Goal: Information Seeking & Learning: Learn about a topic

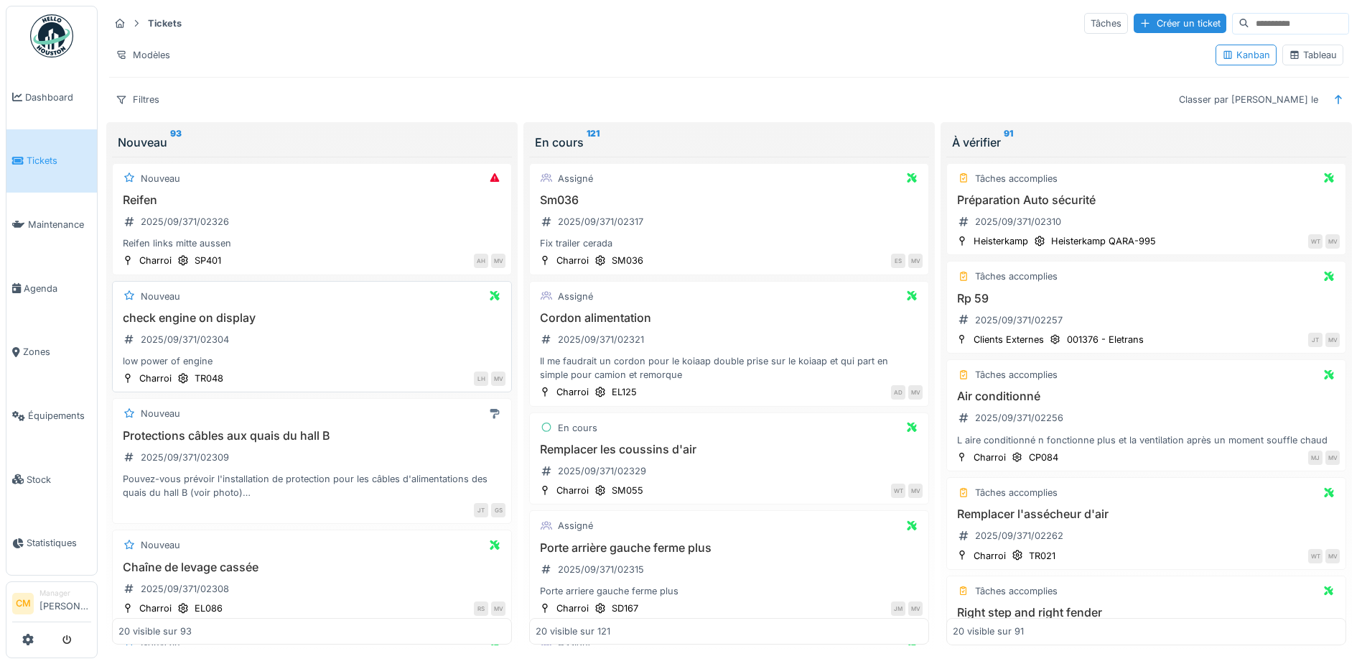
click at [334, 349] on div "check engine on display 2025/09/371/02304 low power of engine" at bounding box center [311, 339] width 387 height 57
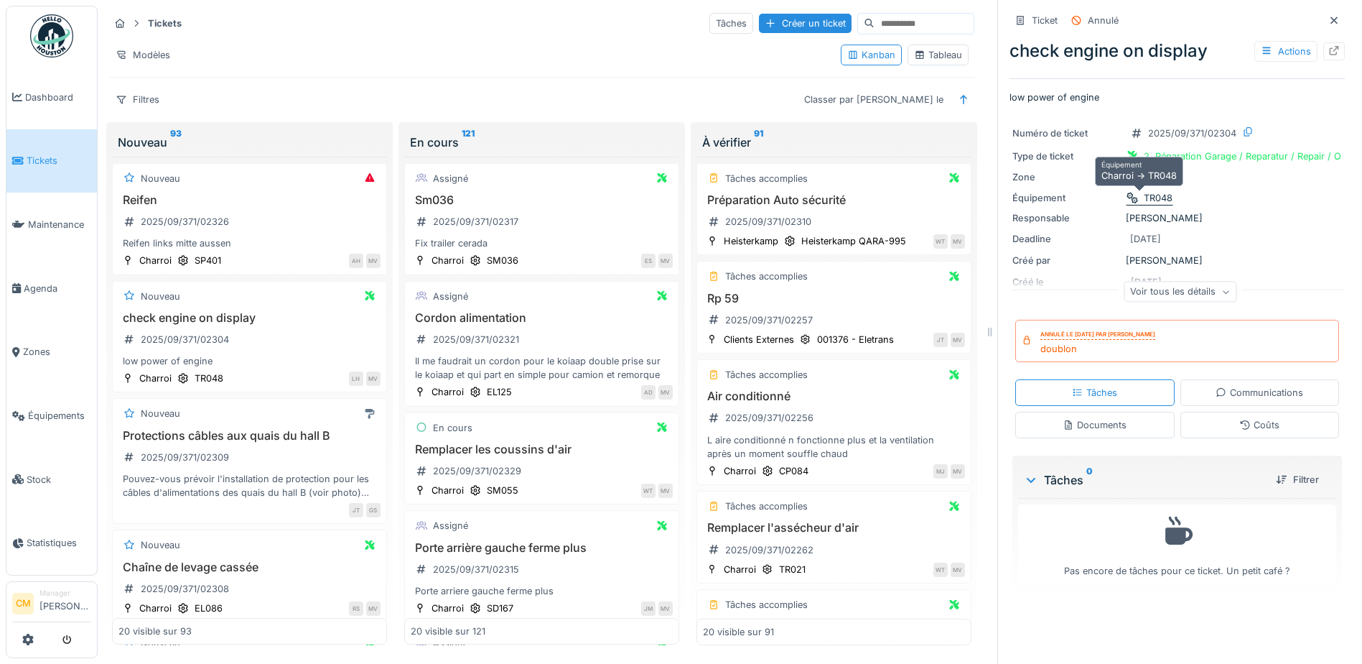
click at [1127, 200] on icon at bounding box center [1132, 197] width 11 height 9
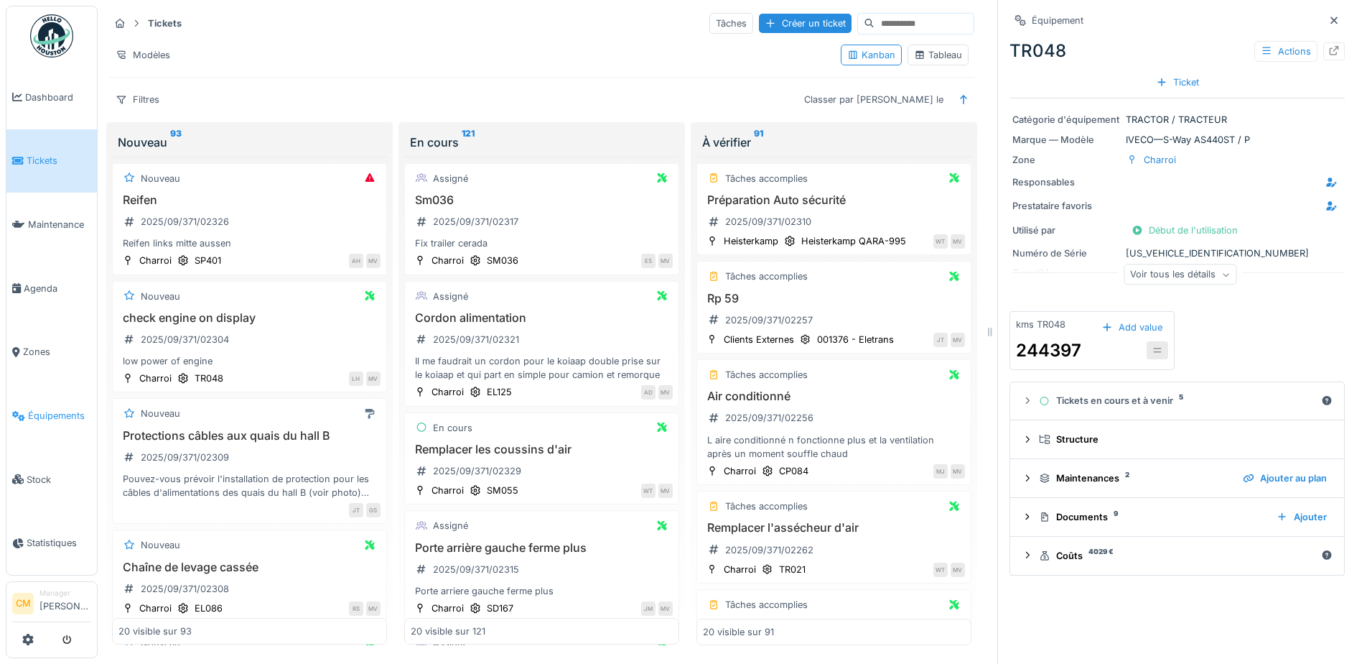
click at [47, 411] on span "Équipements" at bounding box center [59, 416] width 63 height 14
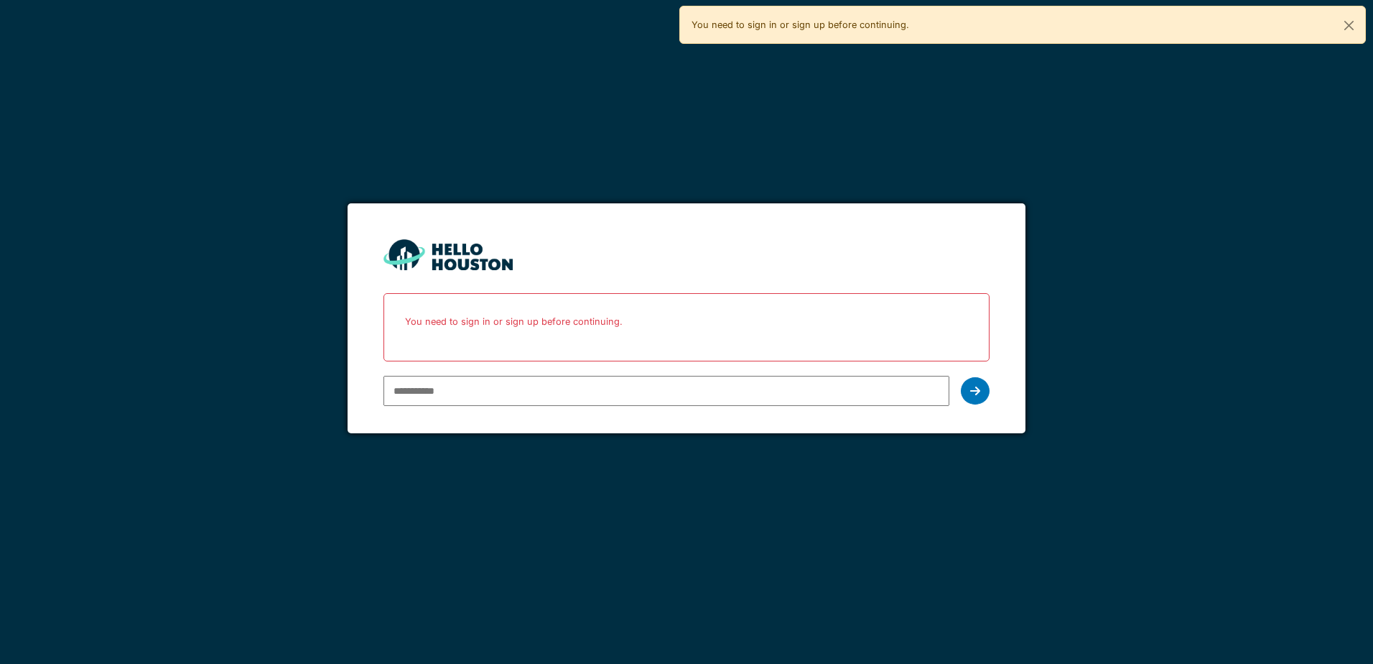
type input "**********"
click at [980, 399] on div at bounding box center [975, 390] width 29 height 27
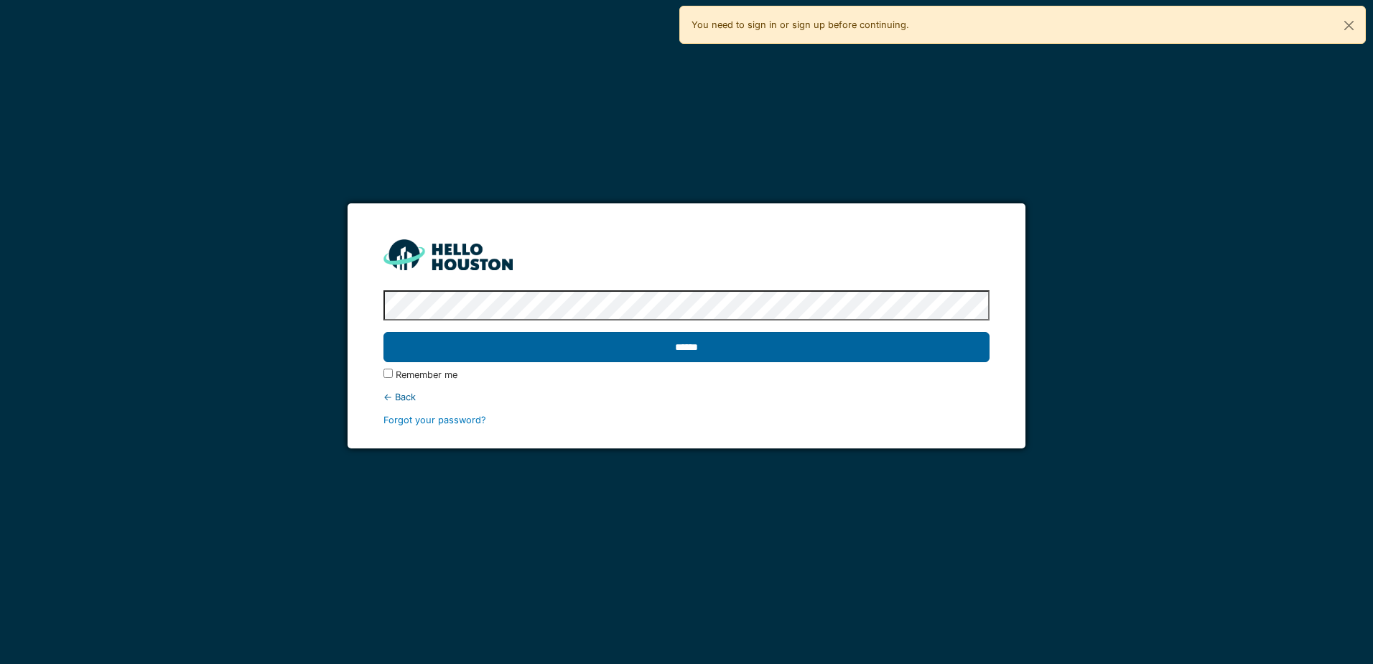
click at [684, 356] on input "******" at bounding box center [686, 347] width 605 height 30
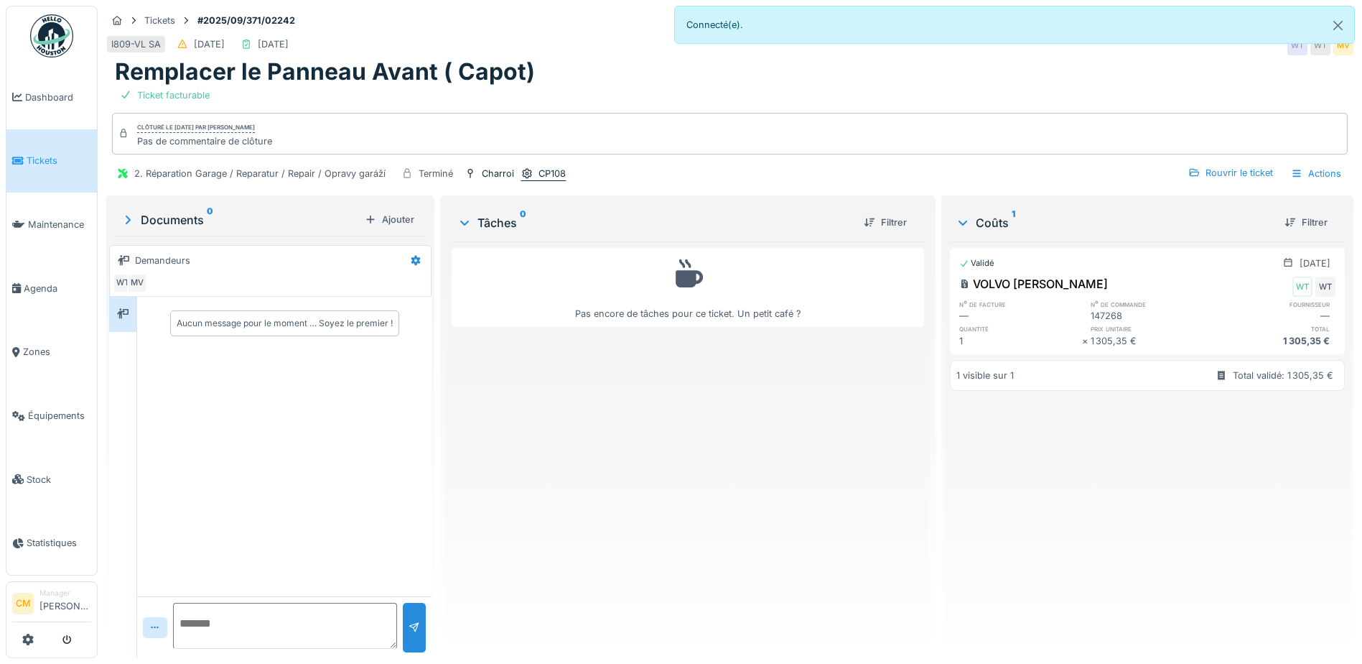
click at [552, 167] on div "CP108" at bounding box center [552, 174] width 27 height 14
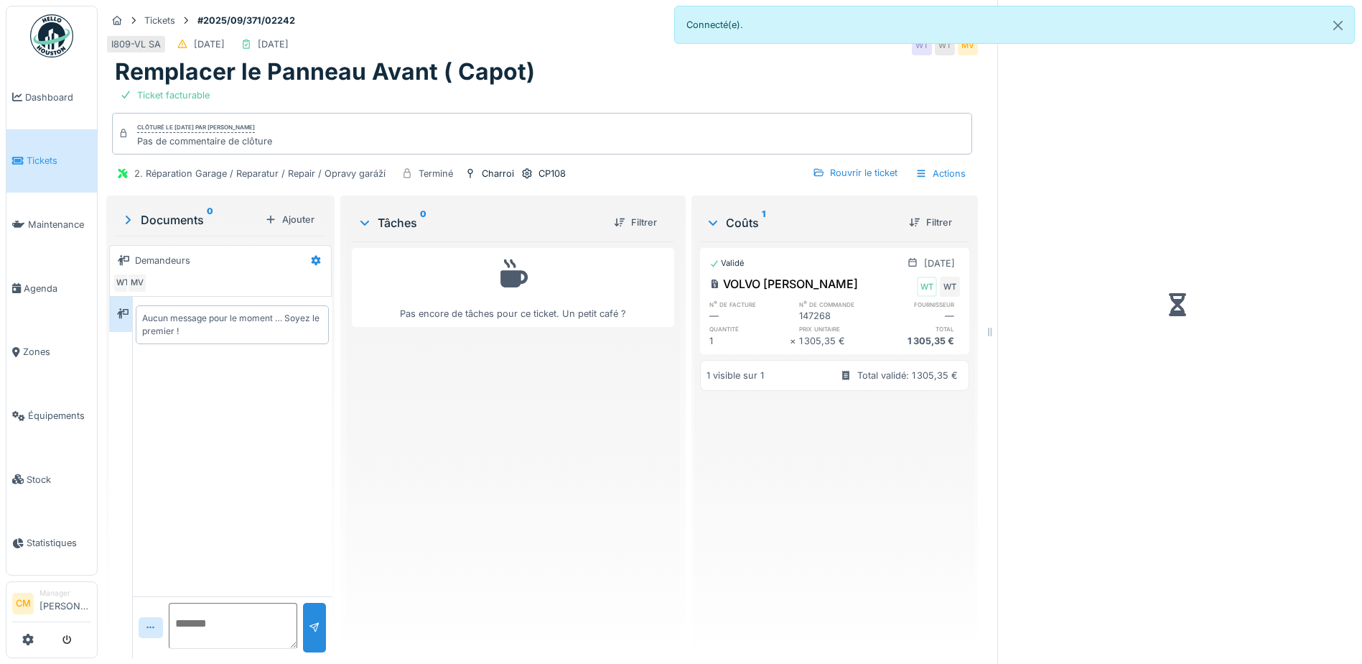
click at [517, 178] on div "2. Réparation Garage / Reparatur / Repair / Opravy garáží Terminé Charroi CP108" at bounding box center [339, 173] width 455 height 21
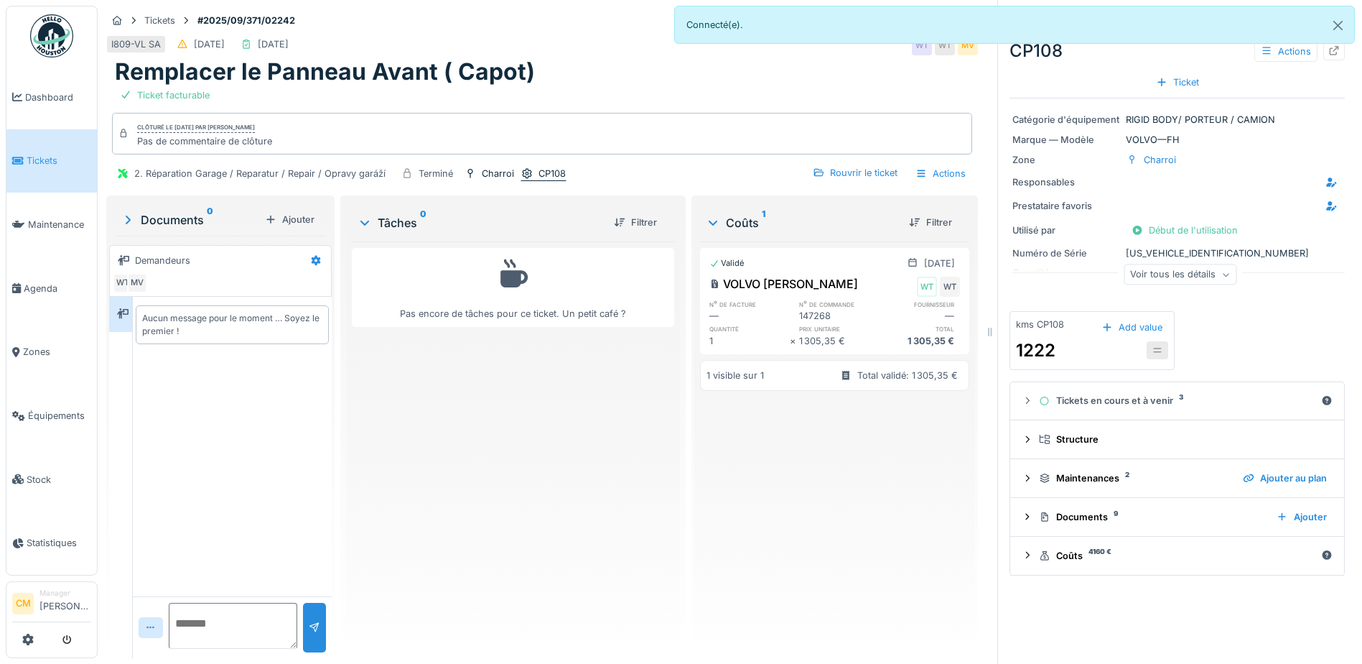
click at [523, 176] on icon at bounding box center [526, 174] width 9 height 10
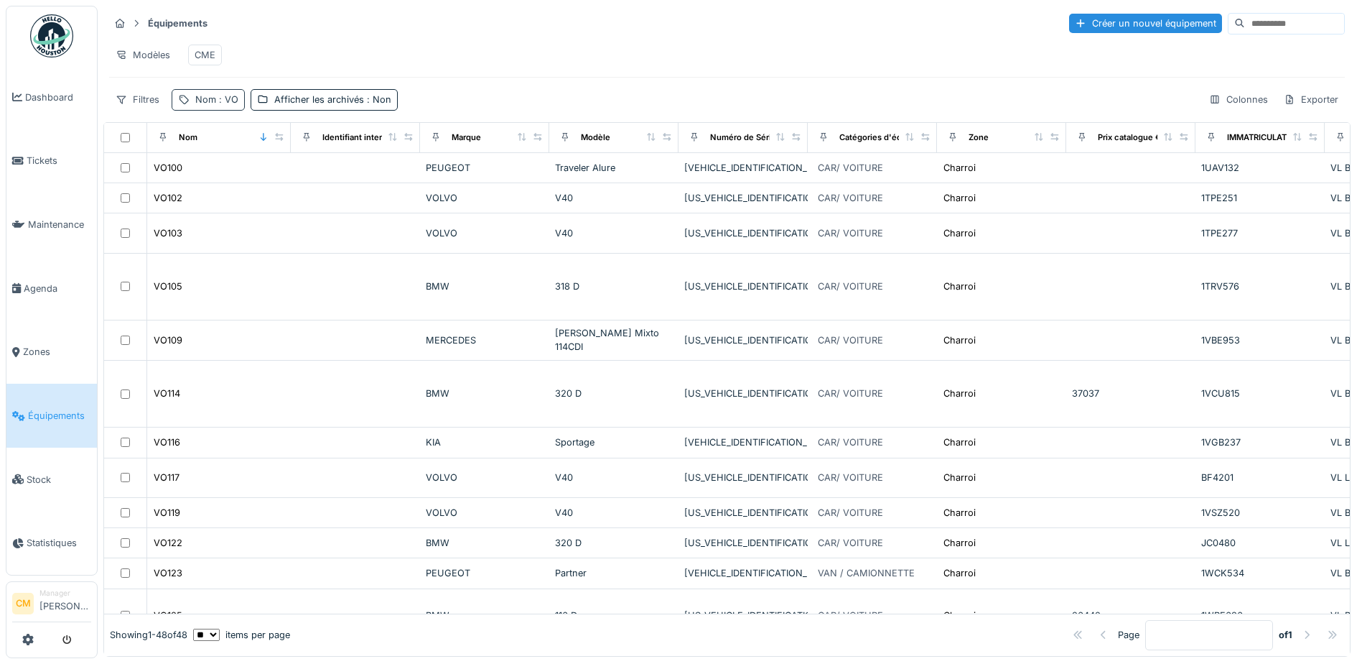
click at [226, 105] on span ": VO" at bounding box center [227, 99] width 22 height 11
click at [615, 8] on div "Équipements Créer un nouvel équipement Modèles CME Filtres Nom : VO Afficher le…" at bounding box center [726, 61] width 1247 height 111
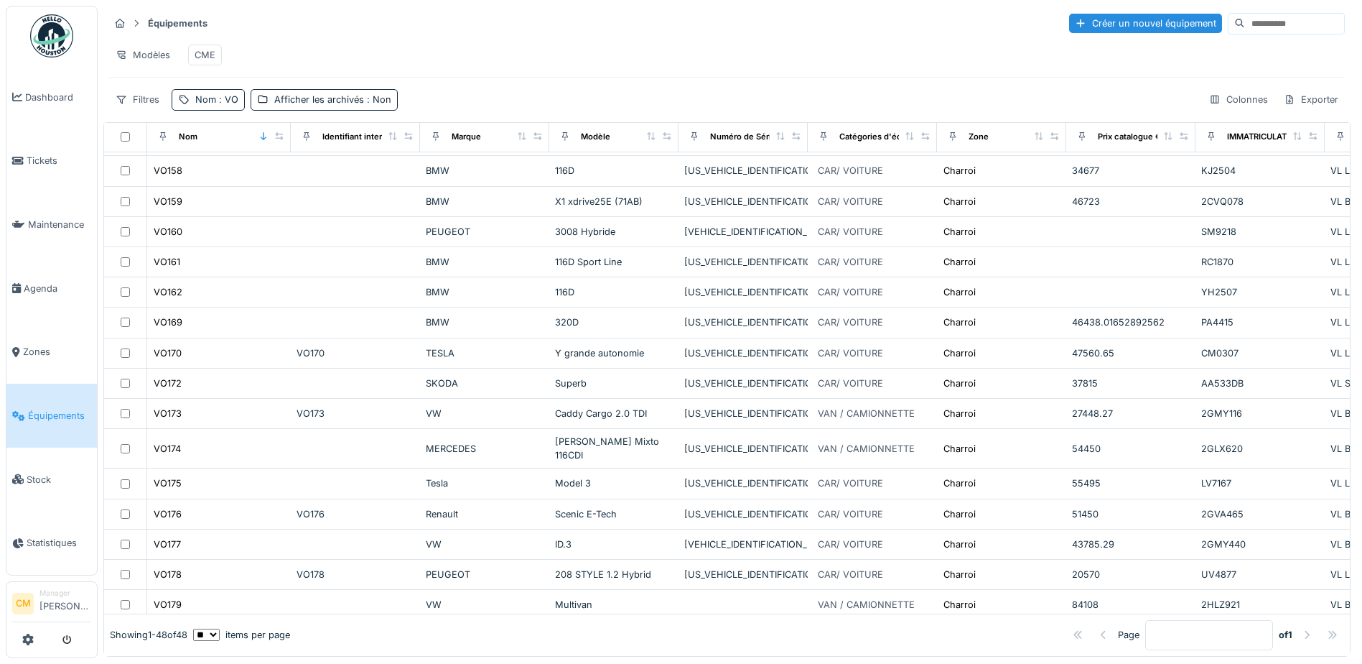
scroll to position [525, 0]
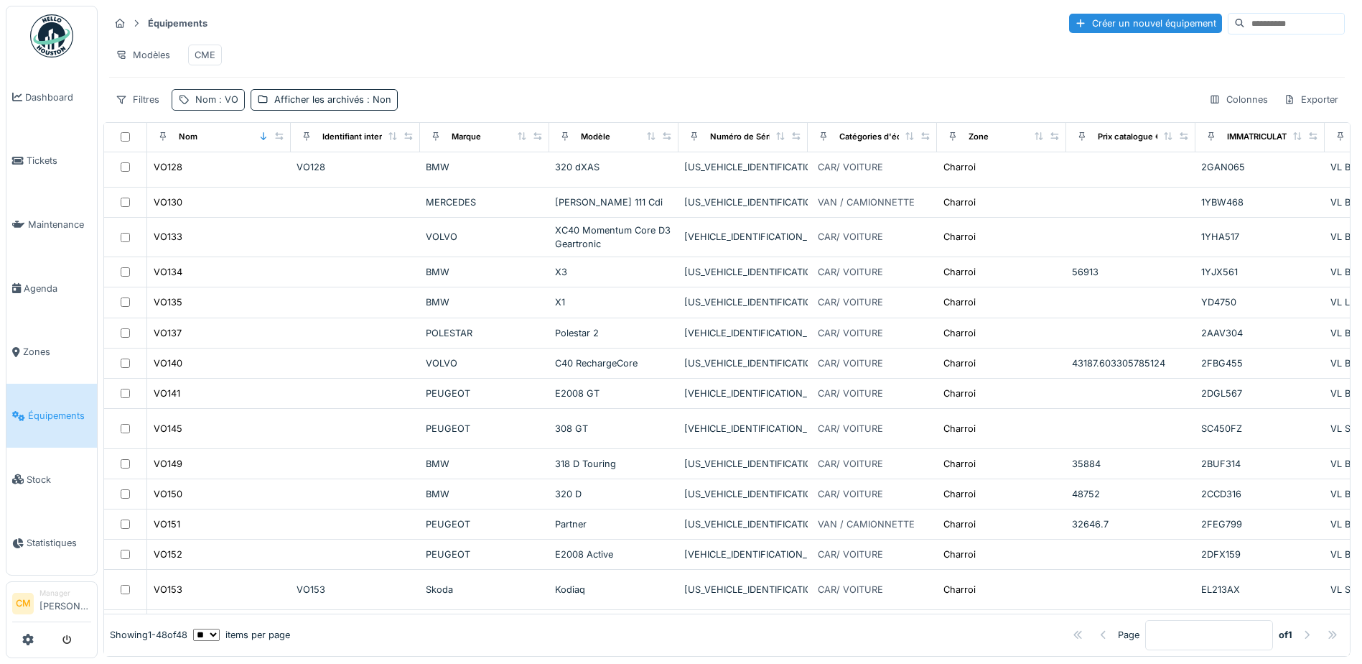
click at [223, 105] on div "Nom : VO" at bounding box center [216, 100] width 43 height 14
drag, startPoint x: 213, startPoint y: 168, endPoint x: 142, endPoint y: 152, distance: 73.0
click at [133, 171] on body "Dashboard Tickets Maintenance Agenda Zones Équipements Stock Statistiques CM Ma…" at bounding box center [681, 332] width 1362 height 664
type input "**"
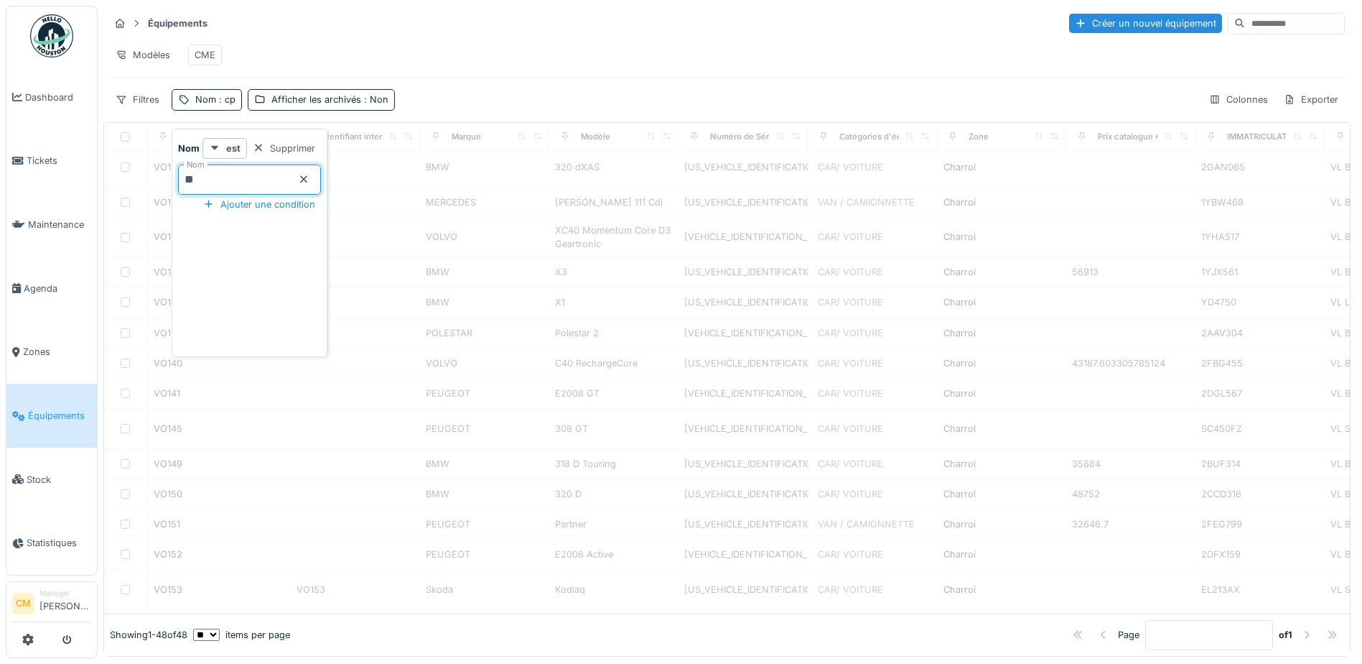
click at [830, 45] on div "Modèles CME" at bounding box center [727, 55] width 1236 height 32
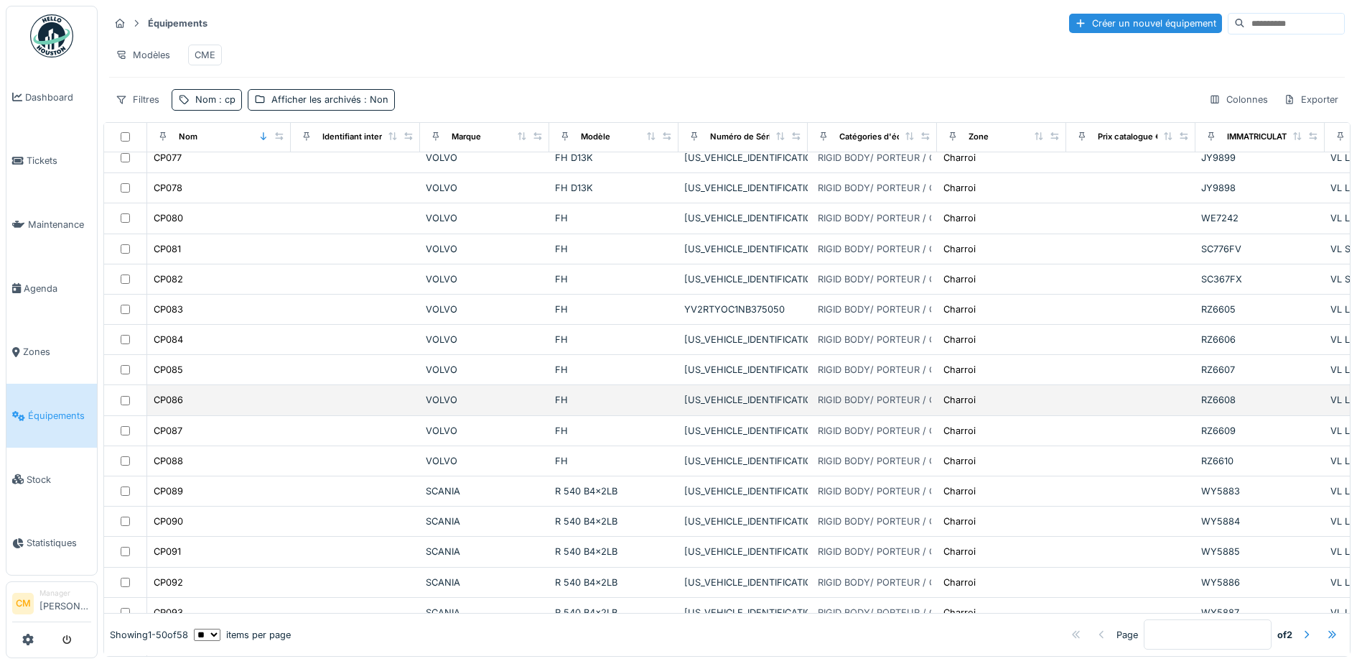
scroll to position [1084, 0]
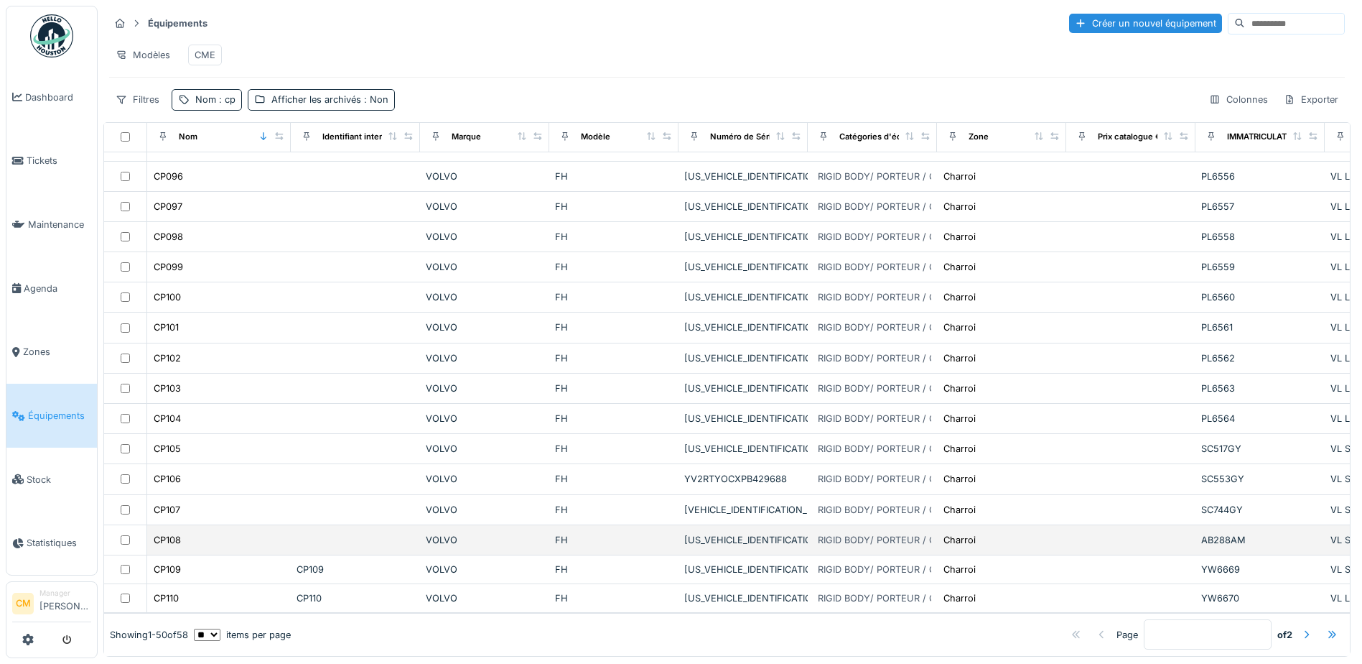
click at [388, 525] on td at bounding box center [355, 540] width 129 height 30
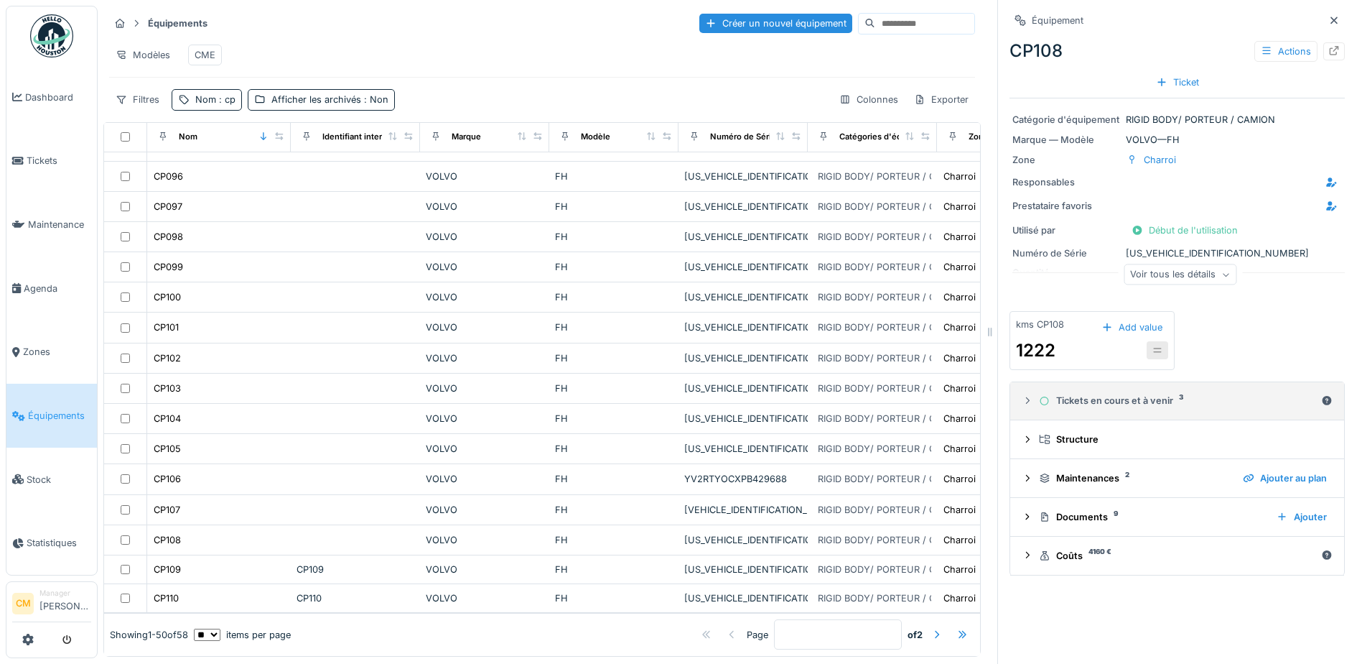
click at [1010, 394] on details "Tickets en cours et à venir 3" at bounding box center [1177, 401] width 334 height 39
click at [1022, 399] on div at bounding box center [1027, 401] width 11 height 14
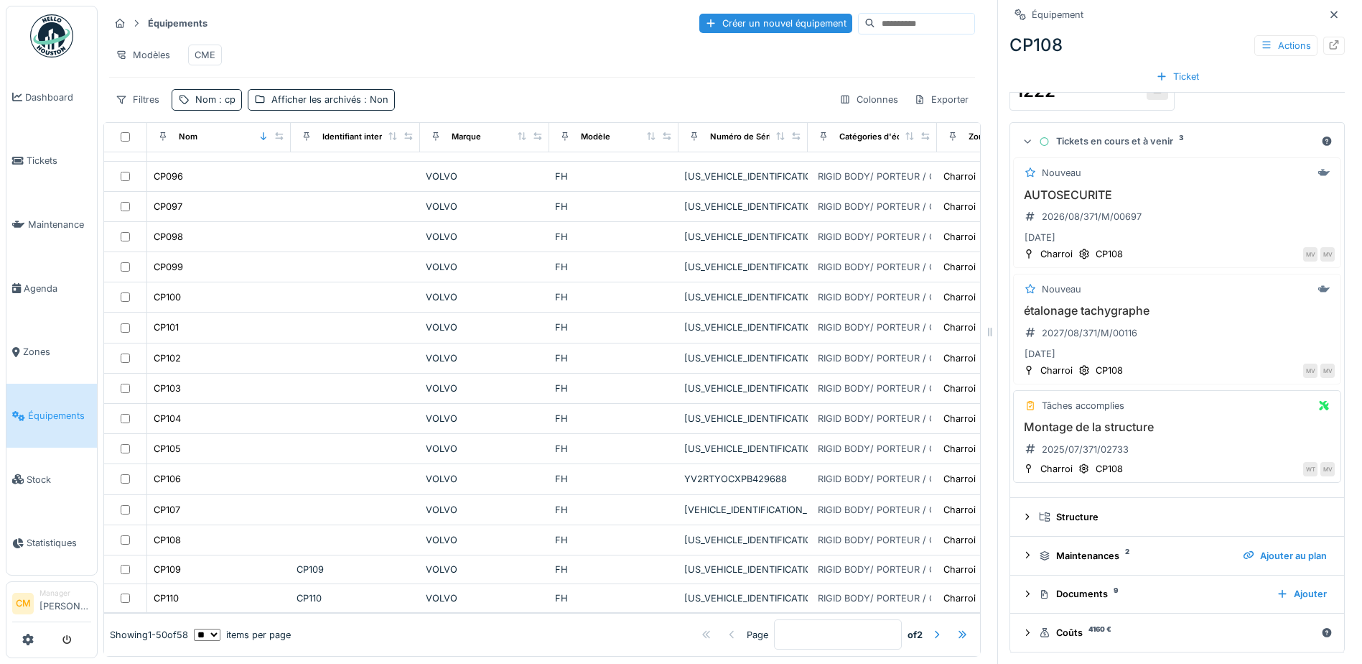
scroll to position [11, 0]
click at [1062, 304] on h3 "étalonage tachygraphe" at bounding box center [1177, 311] width 315 height 14
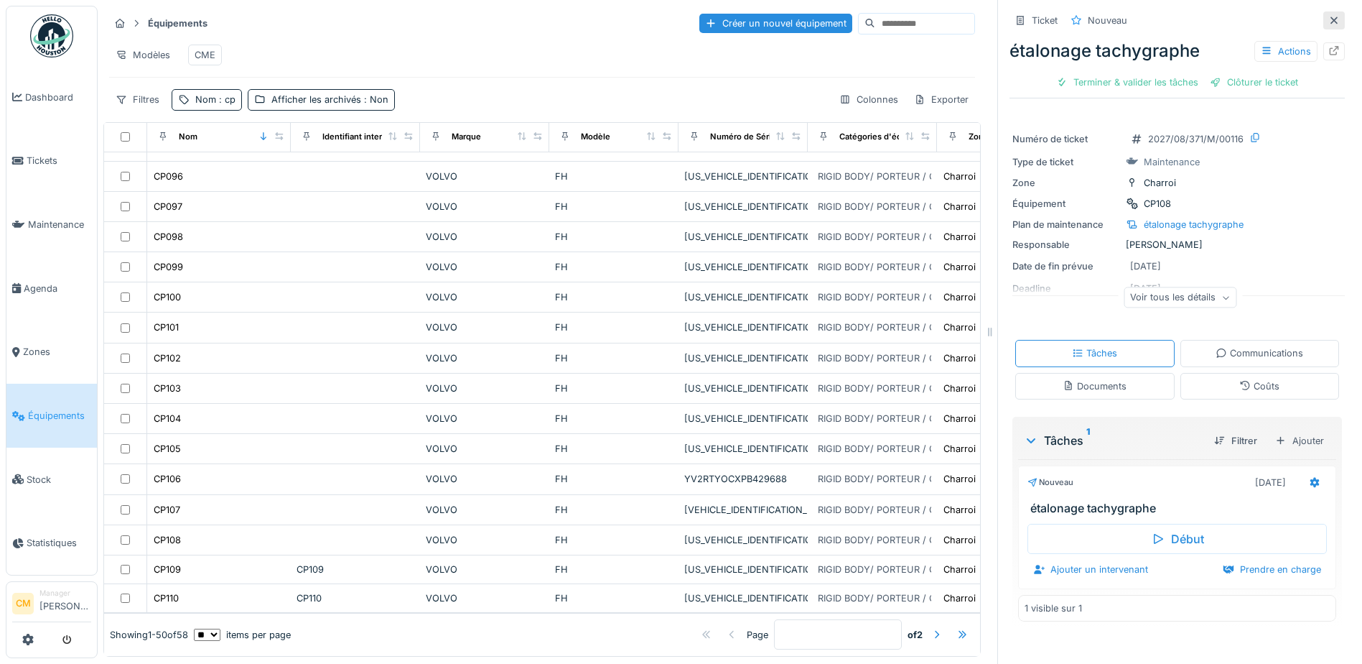
click at [1331, 17] on icon at bounding box center [1334, 20] width 7 height 7
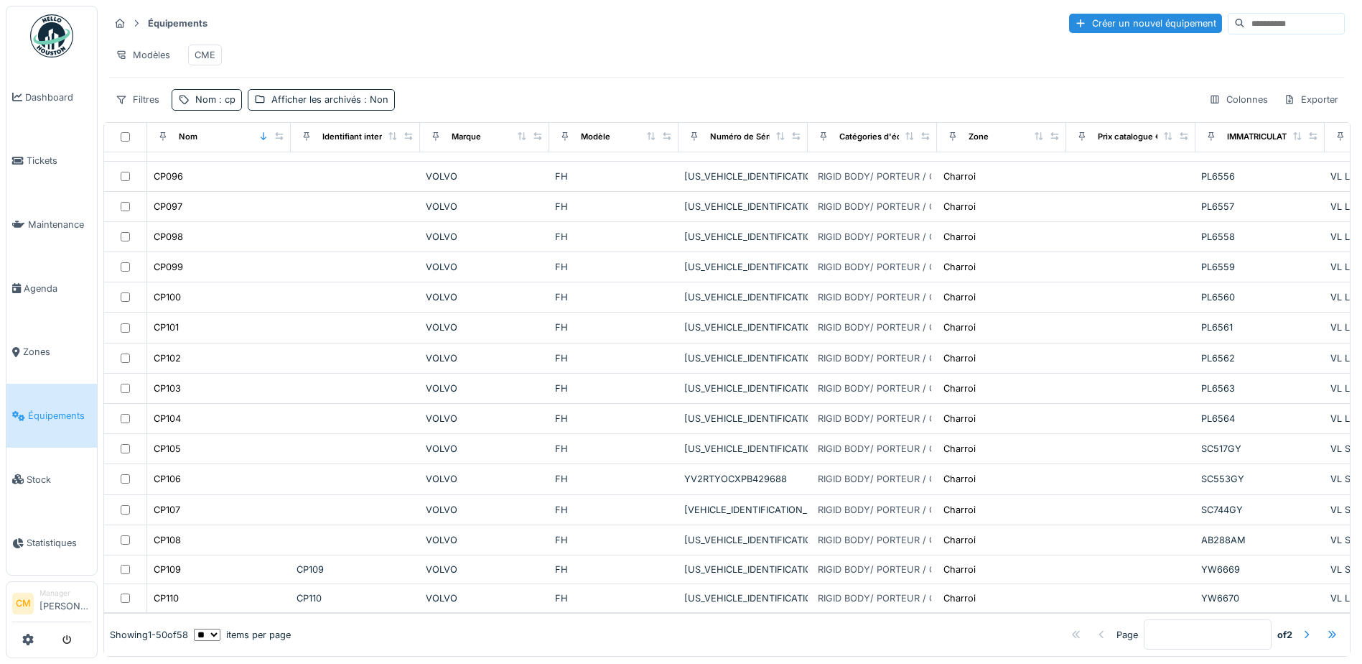
scroll to position [9, 0]
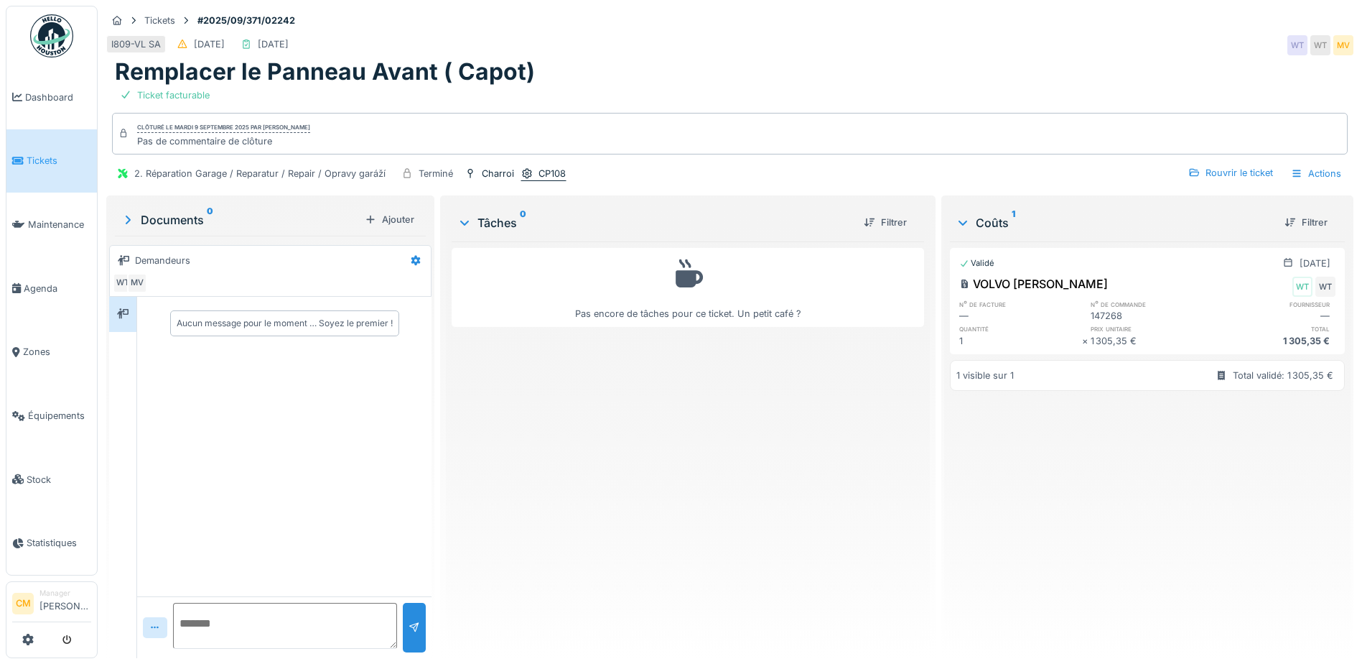
click at [542, 167] on div "CP108" at bounding box center [552, 174] width 27 height 14
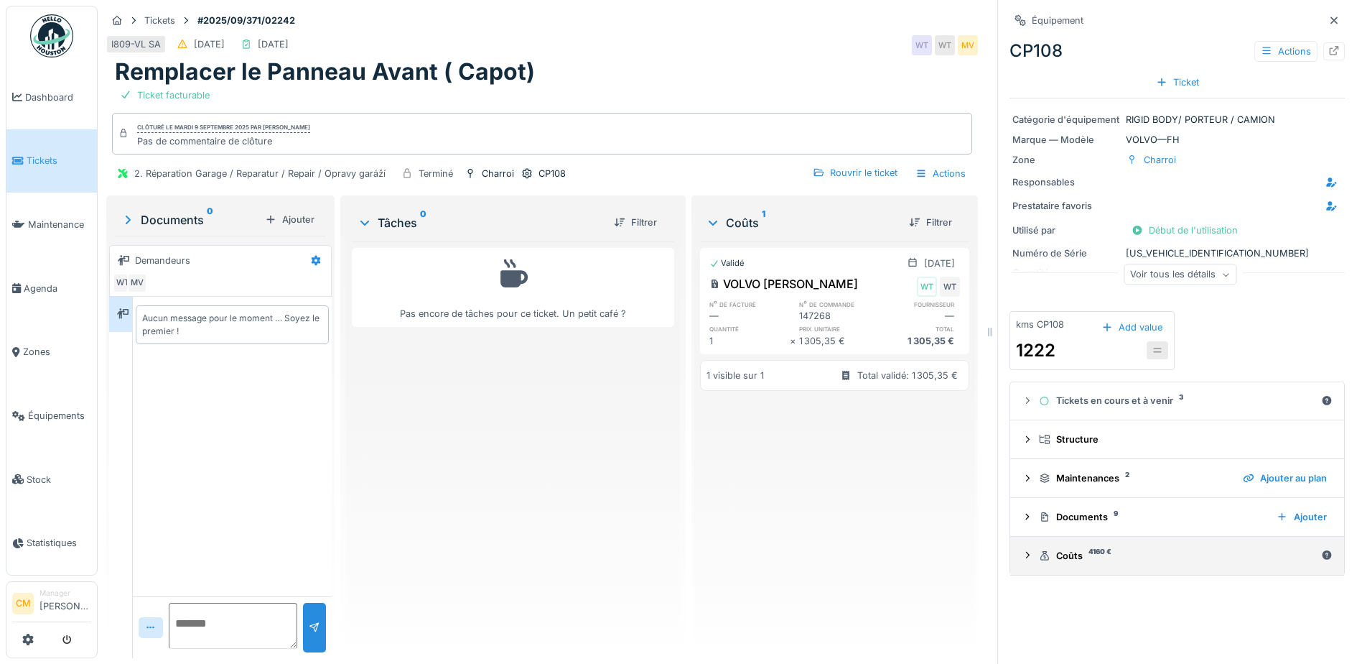
scroll to position [11, 0]
click at [1022, 550] on icon at bounding box center [1027, 554] width 11 height 9
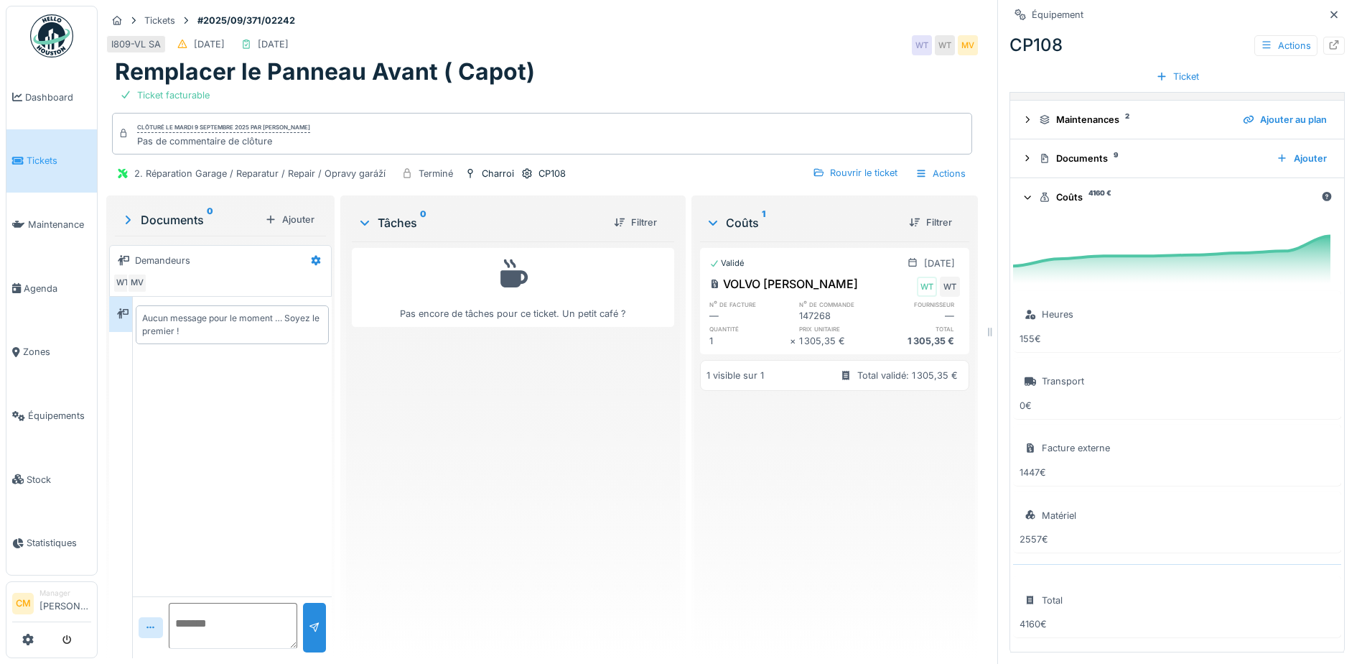
scroll to position [73, 0]
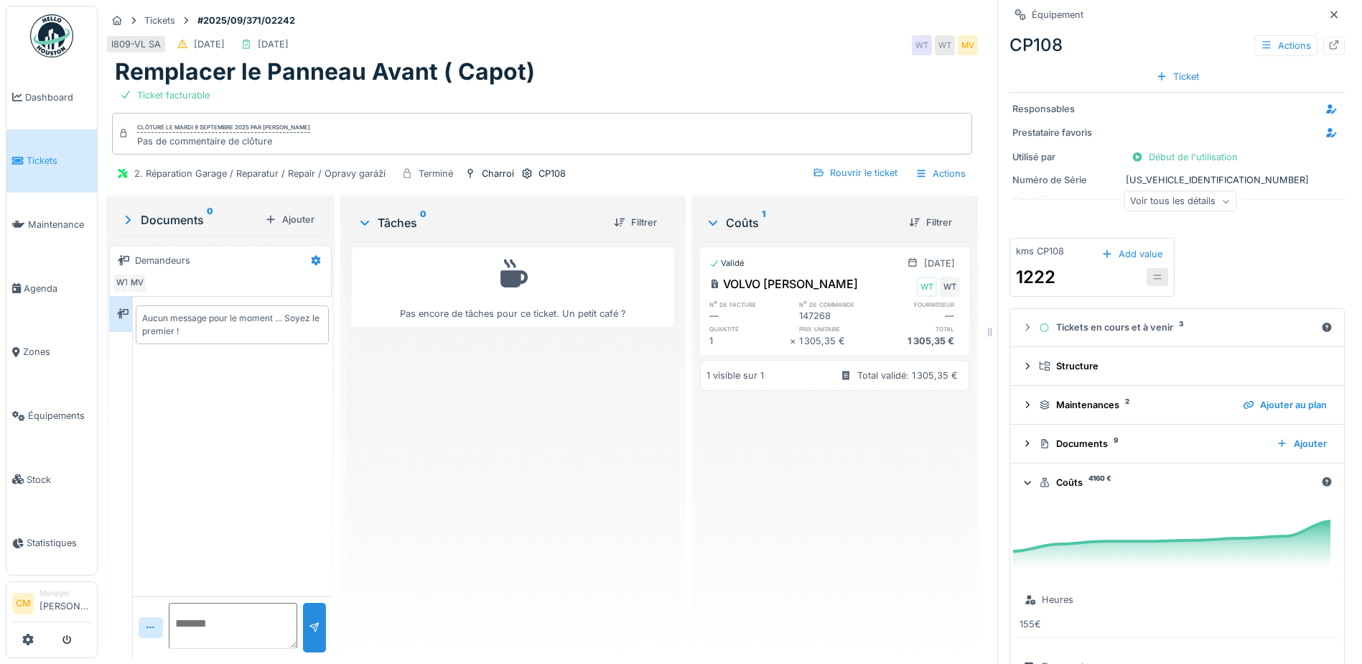
click at [1023, 478] on icon at bounding box center [1027, 481] width 9 height 11
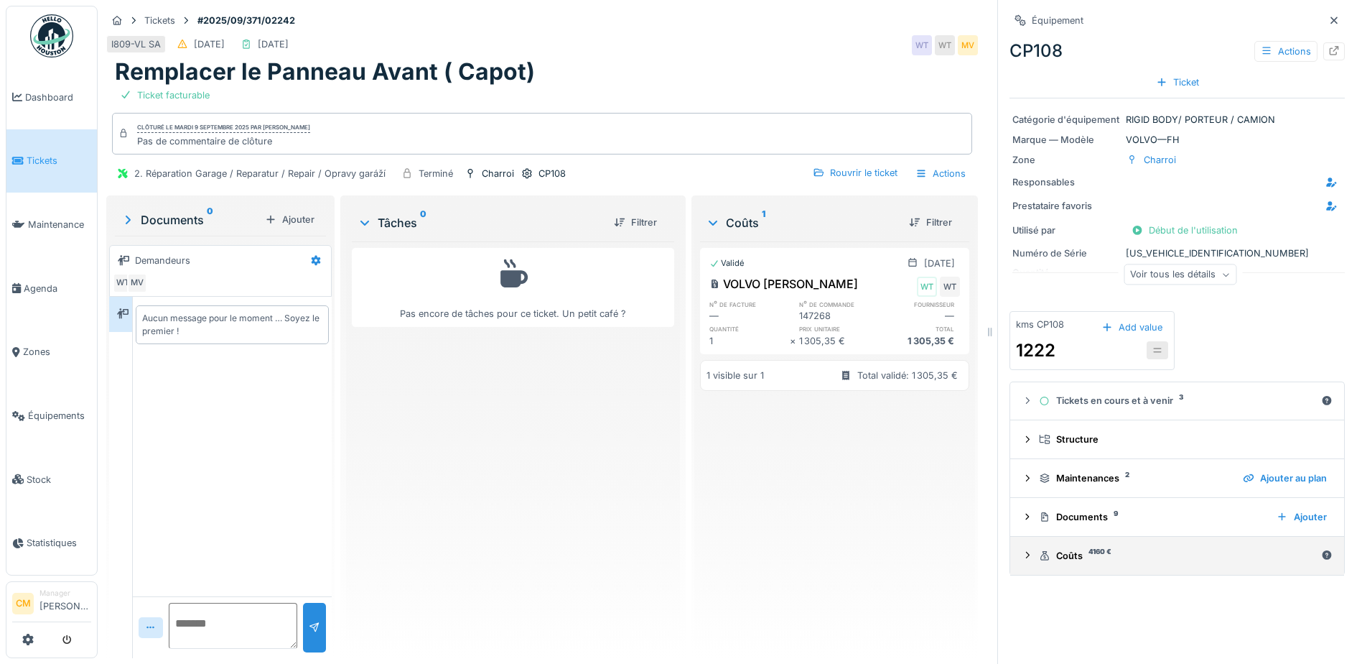
scroll to position [0, 0]
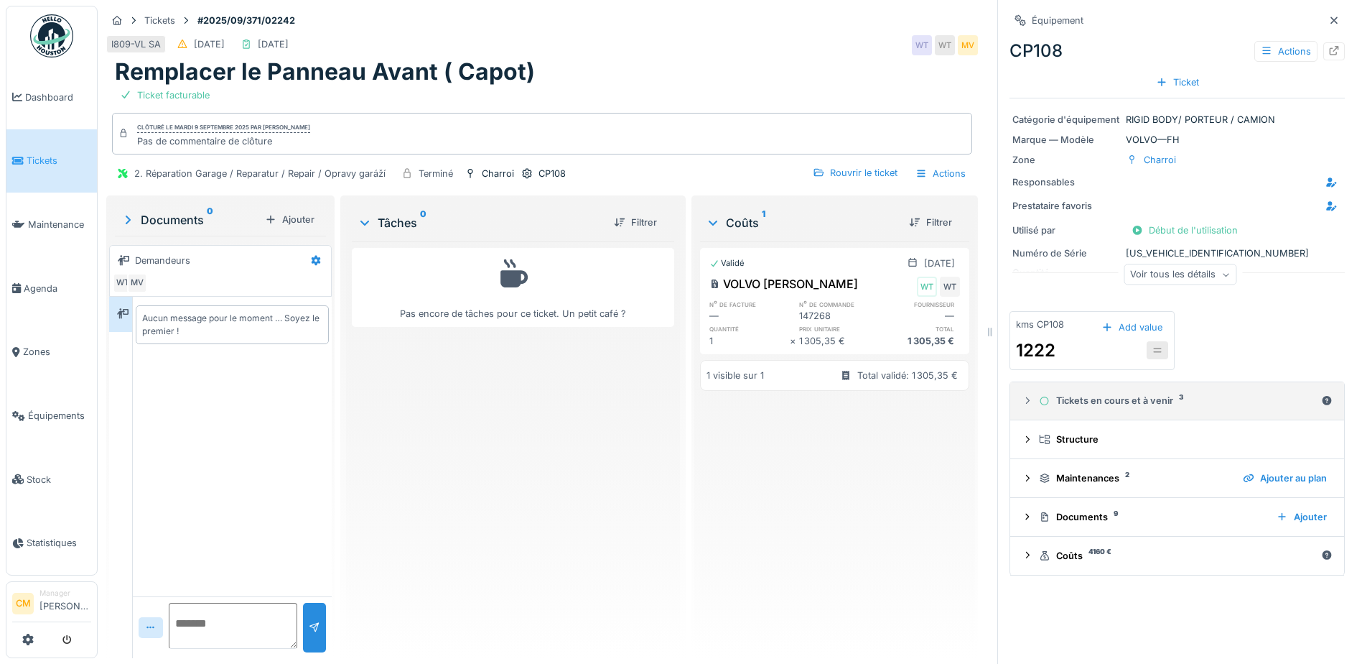
click at [1022, 396] on icon at bounding box center [1027, 400] width 11 height 9
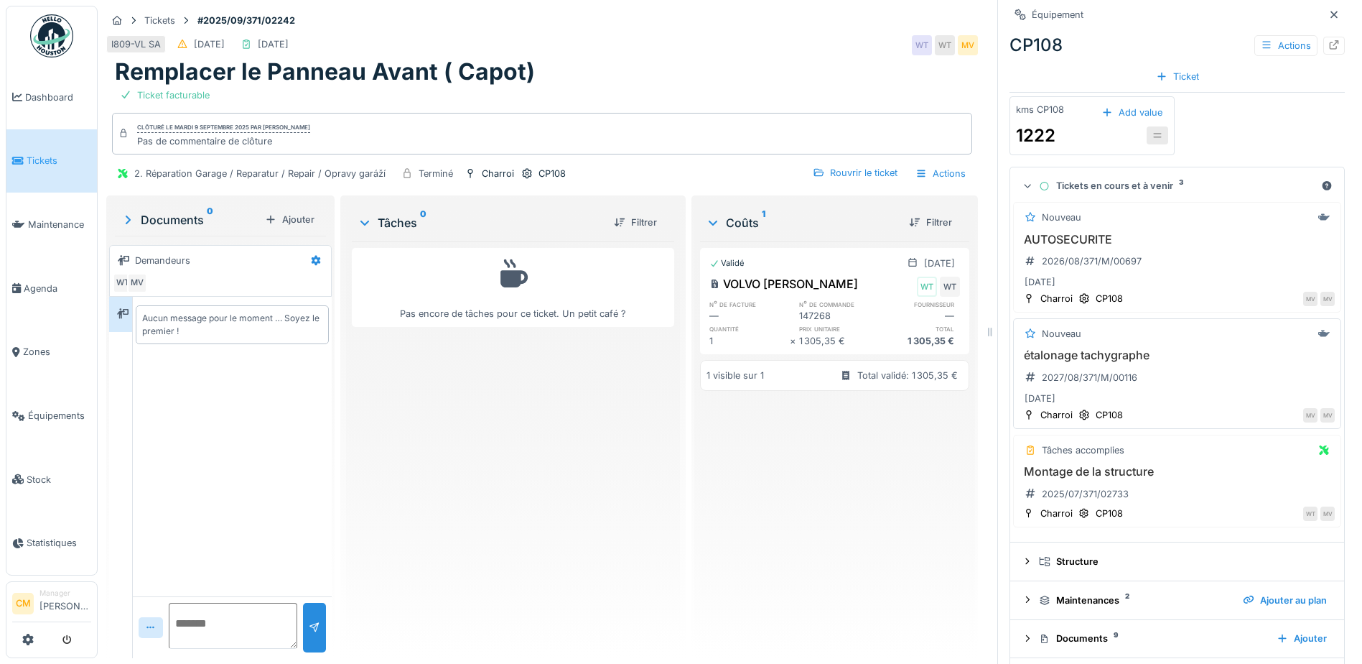
scroll to position [261, 0]
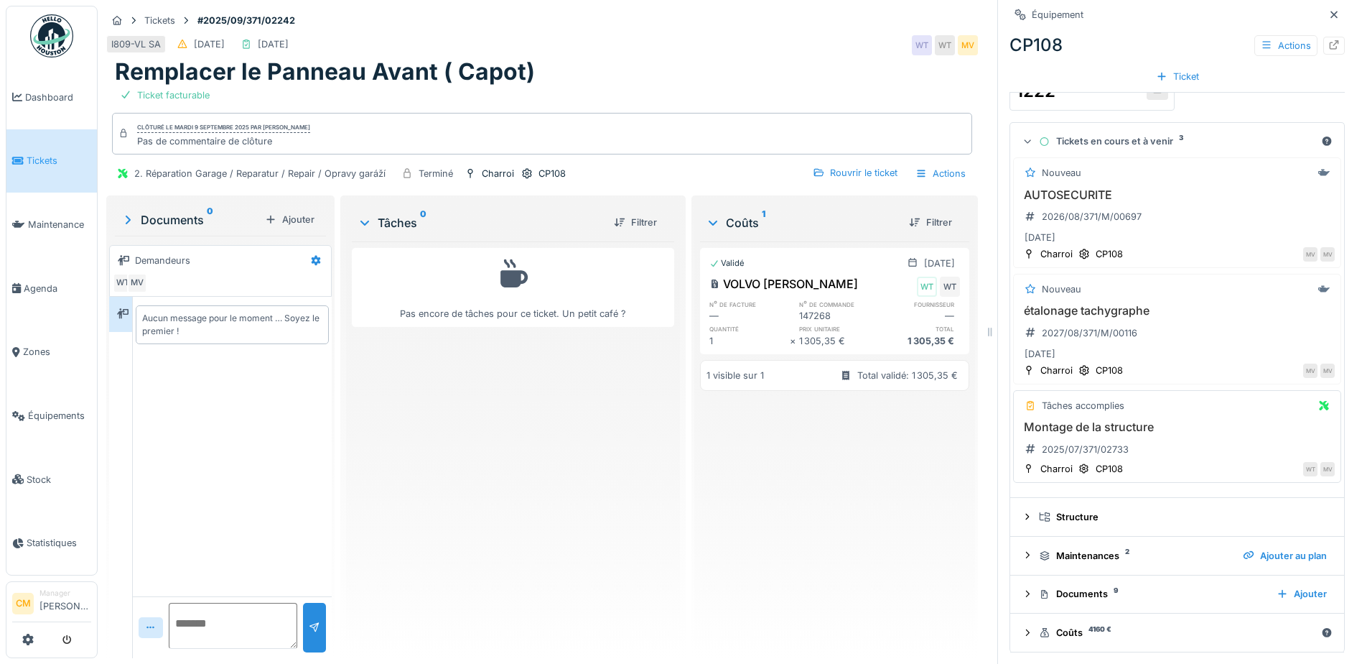
click at [1110, 420] on h3 "Montage de la structure" at bounding box center [1177, 427] width 315 height 14
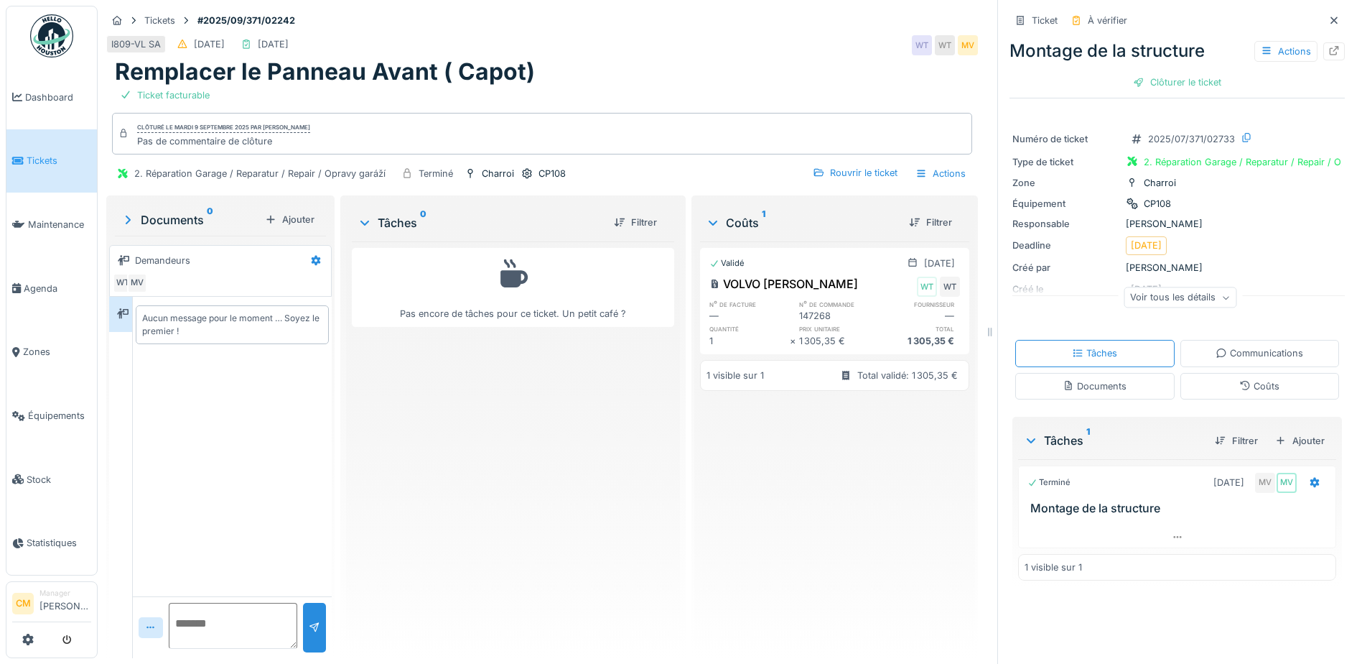
click at [1329, 20] on icon at bounding box center [1334, 20] width 11 height 9
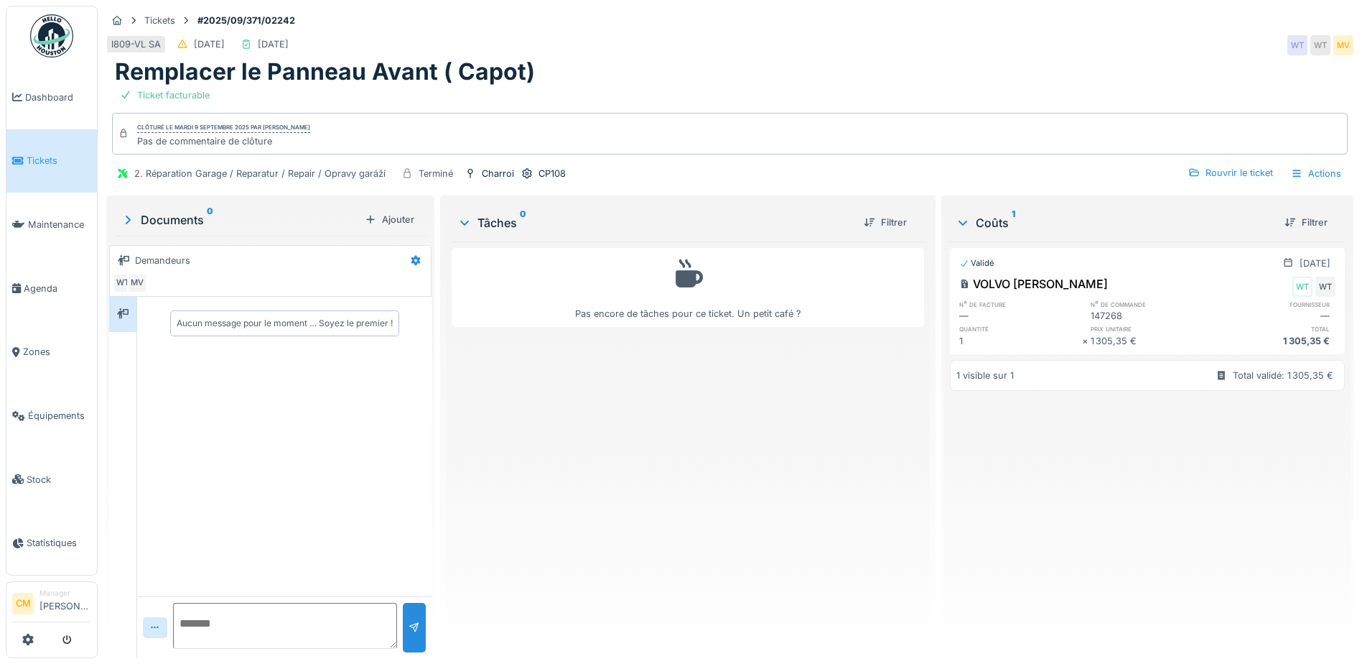
click at [460, 223] on icon at bounding box center [464, 222] width 9 height 5
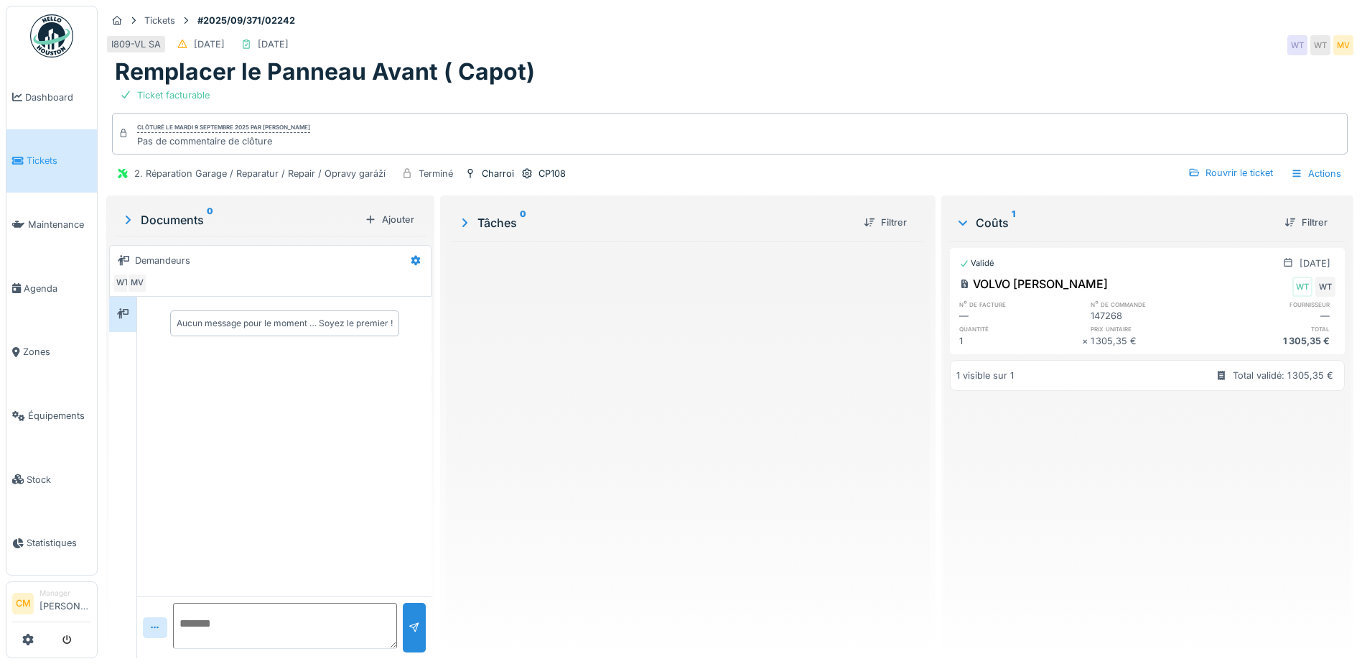
click at [459, 223] on icon at bounding box center [464, 222] width 14 height 11
